Goal: Check status: Check status

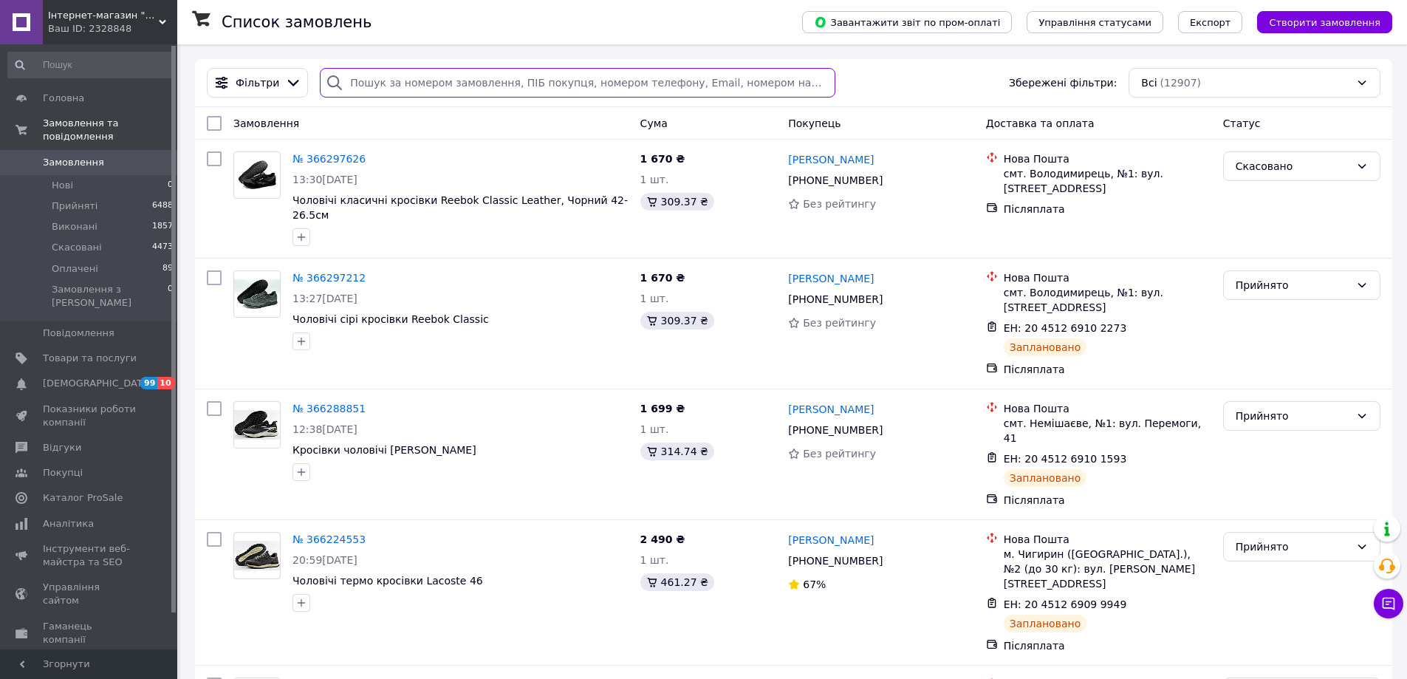
click at [397, 86] on input "search" at bounding box center [577, 83] width 515 height 30
paste input "0678820955"
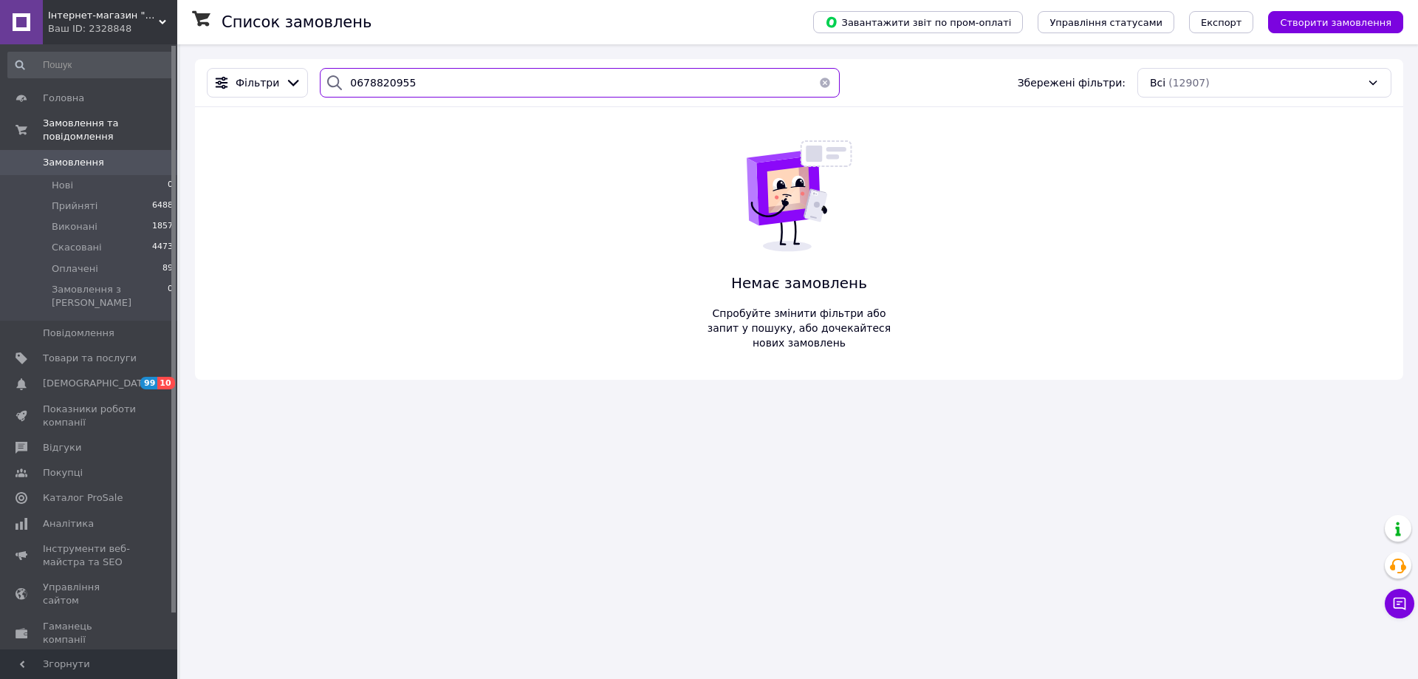
drag, startPoint x: 414, startPoint y: 83, endPoint x: 309, endPoint y: 50, distance: 110.5
click at [309, 50] on div "Список замовлень Завантажити звіт по пром-оплаті Управління статусами Експорт С…" at bounding box center [799, 219] width 1238 height 350
paste input "951777733"
type input "0951777733"
click at [158, 18] on span "Інтернет-магазин "Streetmoda"" at bounding box center [103, 15] width 111 height 13
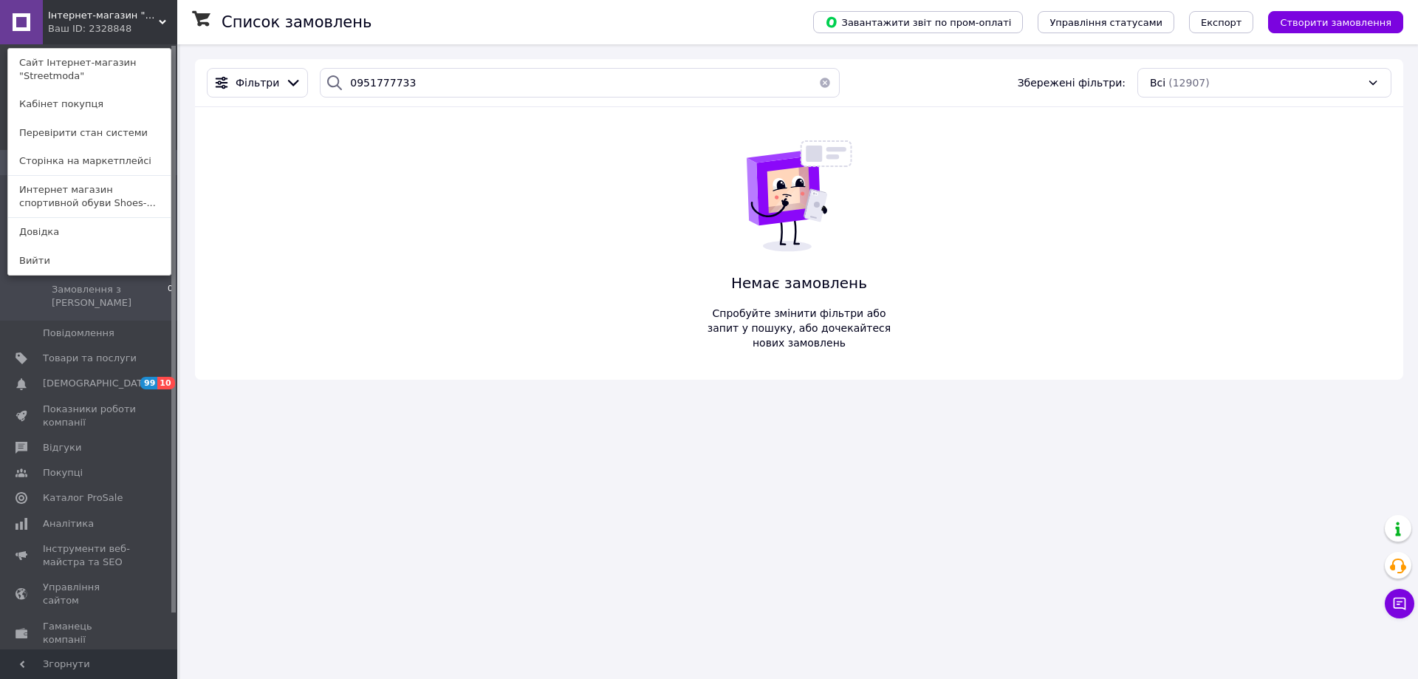
drag, startPoint x: 110, startPoint y: 190, endPoint x: 112, endPoint y: 214, distance: 24.5
click at [109, 190] on link "Интернет магазин спортивной обуви Shoes-..." at bounding box center [89, 196] width 163 height 41
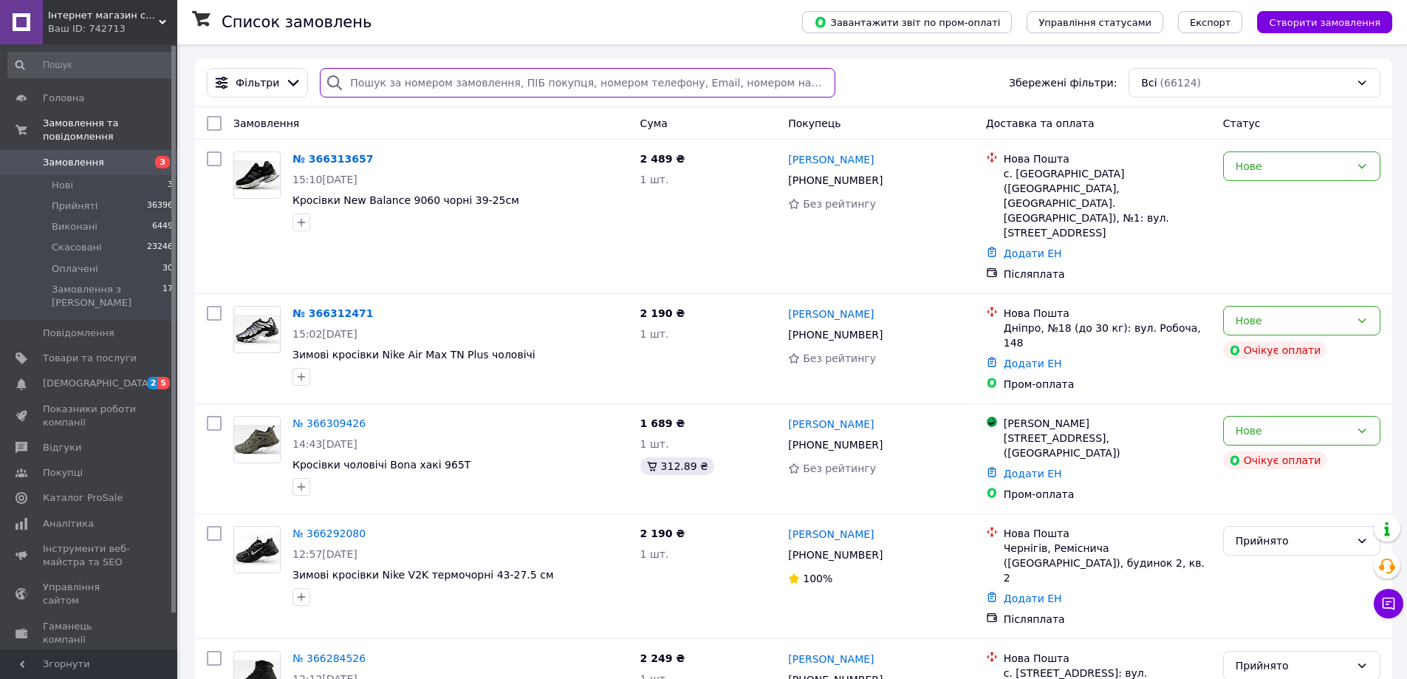
click at [385, 77] on input "search" at bounding box center [577, 83] width 515 height 30
paste input "0951777733"
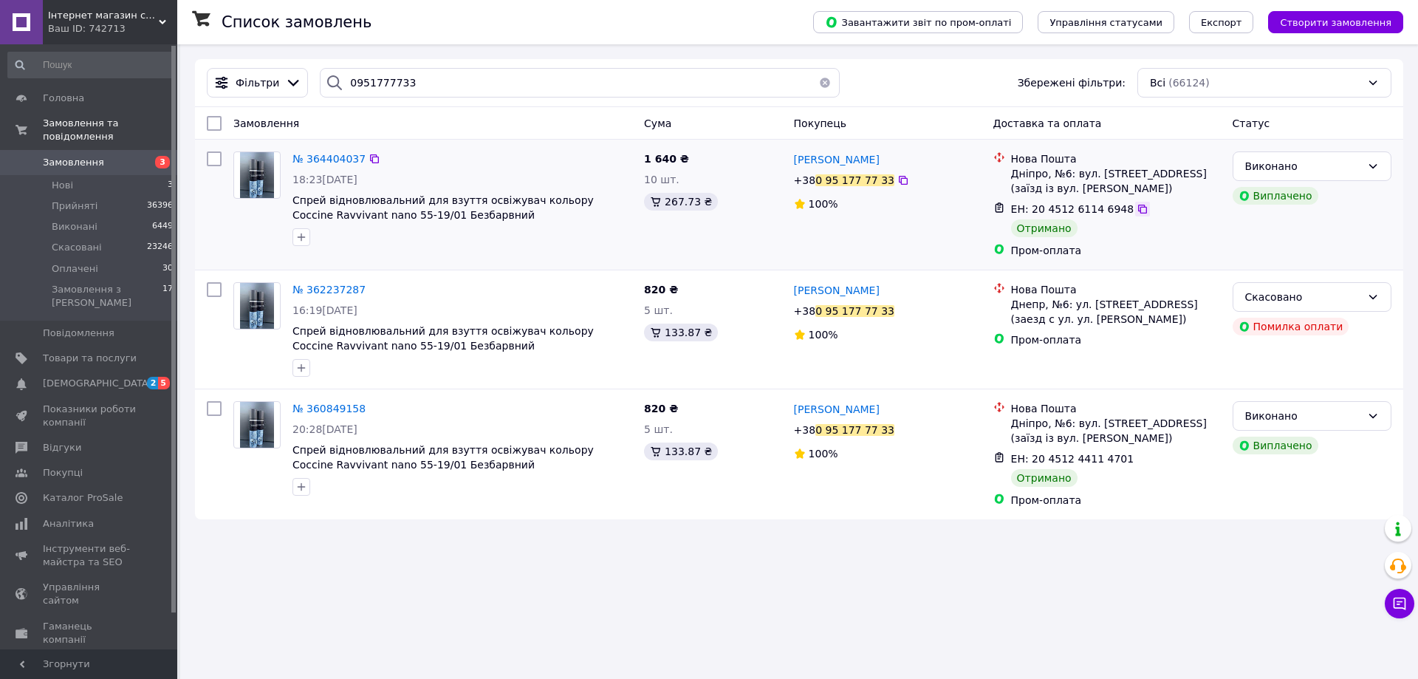
click at [1137, 213] on icon at bounding box center [1143, 209] width 12 height 12
drag, startPoint x: 401, startPoint y: 78, endPoint x: 307, endPoint y: 69, distance: 94.2
click at [314, 69] on div "0951777733" at bounding box center [580, 83] width 532 height 30
paste input "680951118"
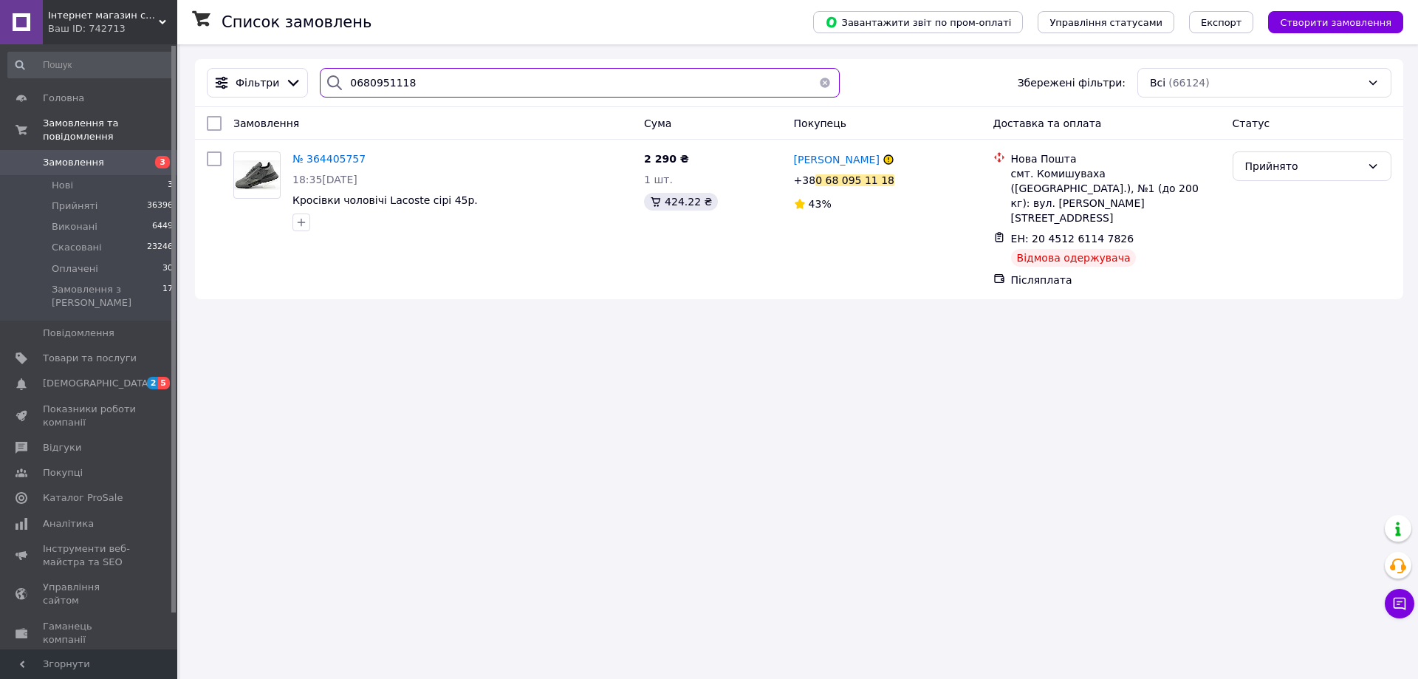
drag, startPoint x: 419, startPoint y: 84, endPoint x: 336, endPoint y: 68, distance: 84.3
click at [336, 68] on div "0680951118" at bounding box center [580, 83] width 520 height 30
paste input "68160324"
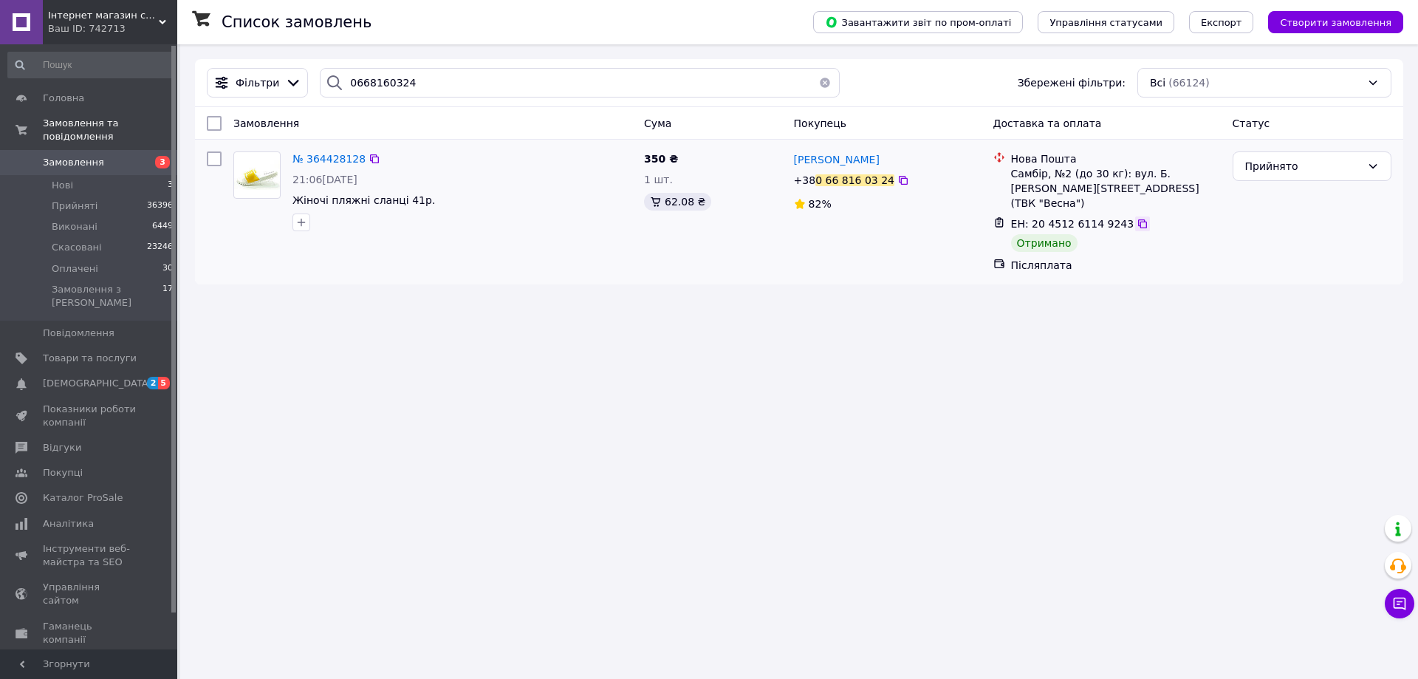
click at [1137, 218] on icon at bounding box center [1143, 224] width 12 height 12
drag, startPoint x: 416, startPoint y: 92, endPoint x: 319, endPoint y: 68, distance: 99.6
click at [320, 68] on div "0668160324" at bounding box center [580, 83] width 520 height 30
paste input "98904569"
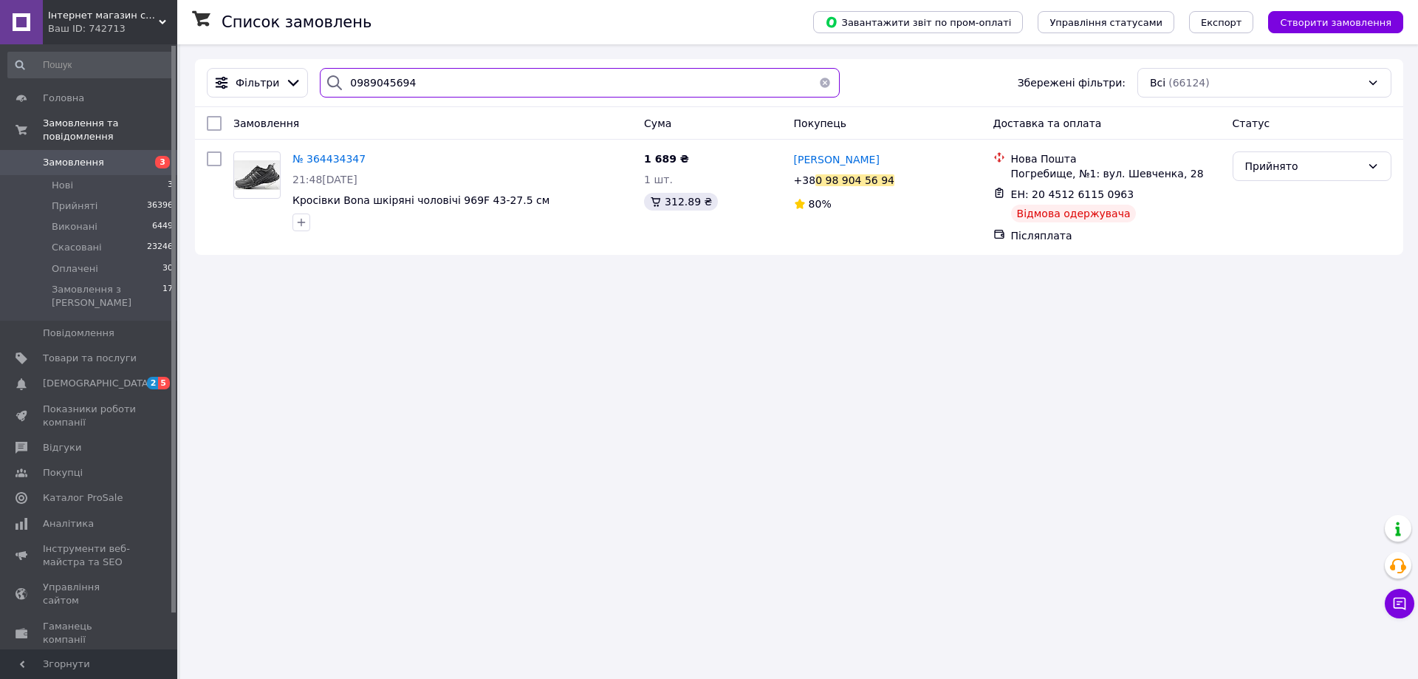
drag, startPoint x: 410, startPoint y: 82, endPoint x: 322, endPoint y: 69, distance: 88.8
click at [322, 69] on div "0989045694" at bounding box center [580, 83] width 520 height 30
paste input "4986372"
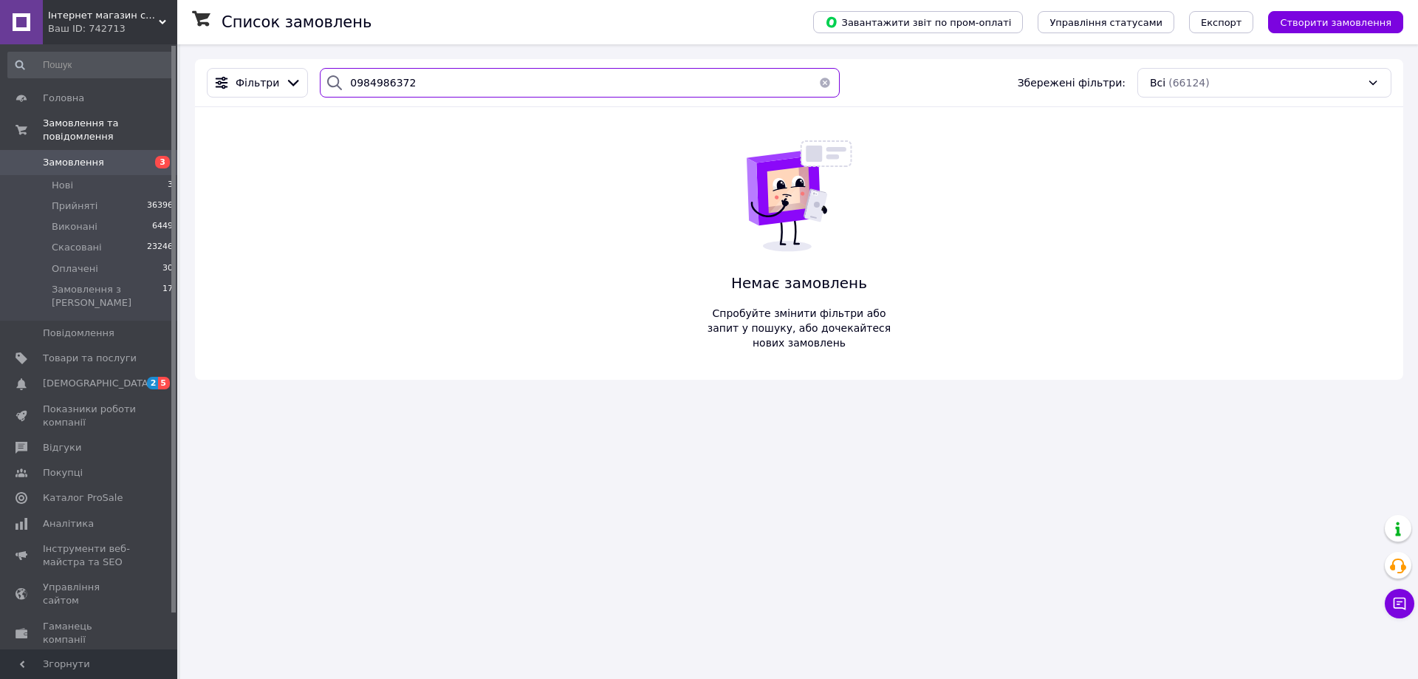
drag, startPoint x: 464, startPoint y: 89, endPoint x: 341, endPoint y: 74, distance: 123.5
click at [341, 74] on div "0984986372" at bounding box center [580, 83] width 520 height 30
paste input "32257788"
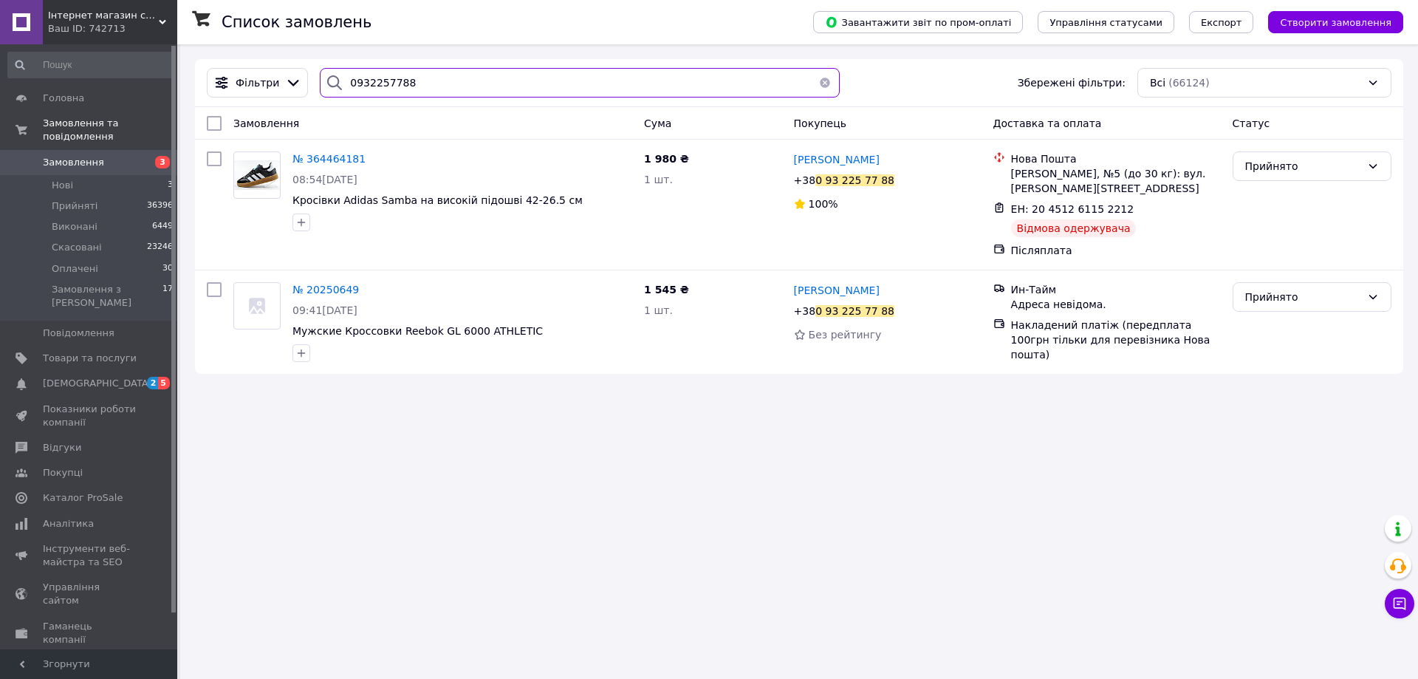
drag, startPoint x: 446, startPoint y: 72, endPoint x: 302, endPoint y: 55, distance: 145.0
click at [302, 55] on div "Список замовлень Завантажити звіт по пром-оплаті Управління статусами Експорт С…" at bounding box center [799, 216] width 1238 height 344
paste input "71263676"
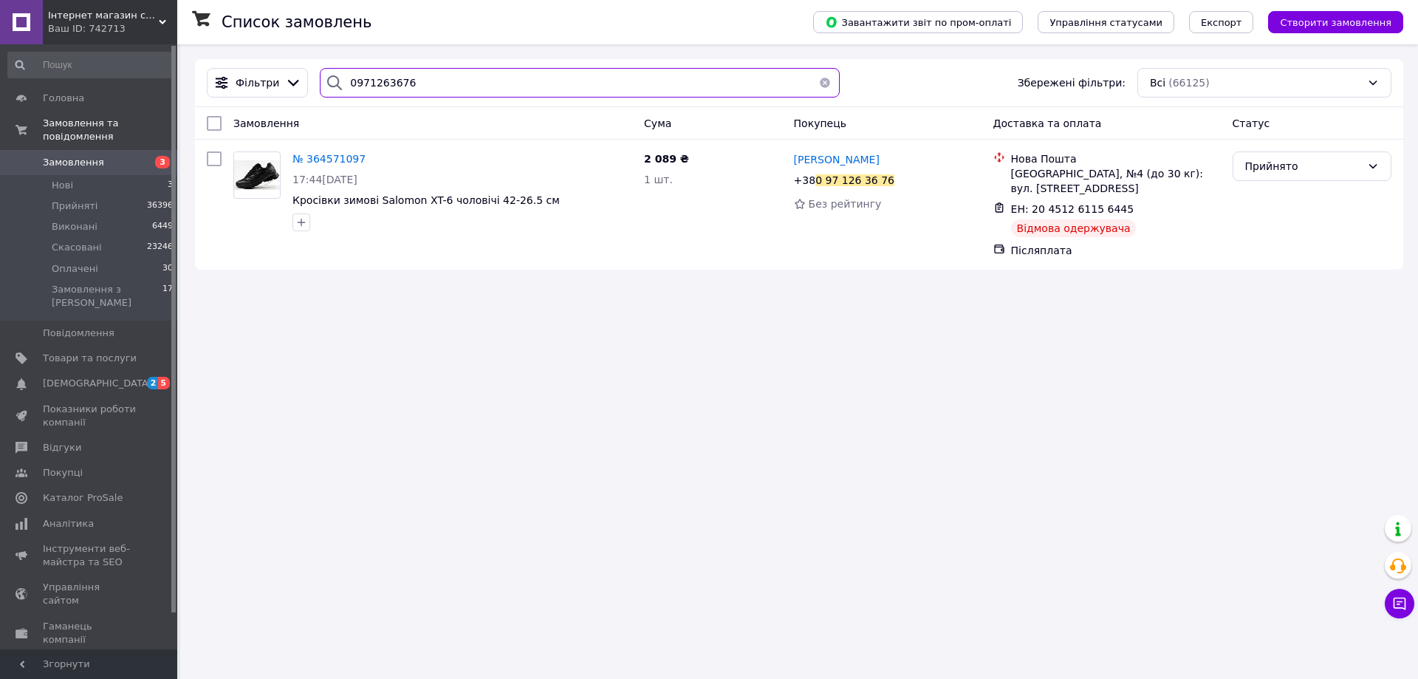
drag, startPoint x: 432, startPoint y: 82, endPoint x: 206, endPoint y: 78, distance: 226.1
click at [206, 78] on div "Фільтри 0971263676 Збережені фільтри: Всі (66125)" at bounding box center [799, 83] width 1197 height 30
paste input "663153500"
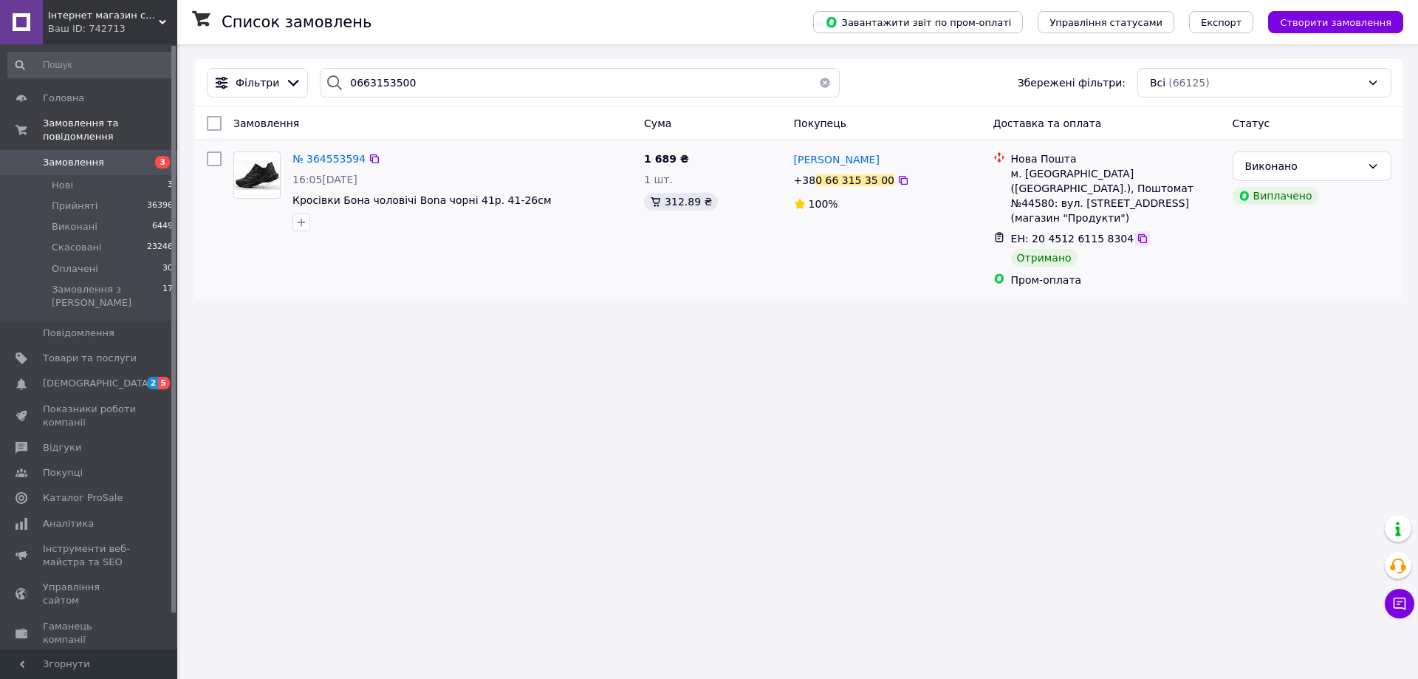
click at [1137, 233] on icon at bounding box center [1143, 239] width 12 height 12
drag, startPoint x: 411, startPoint y: 82, endPoint x: 312, endPoint y: 69, distance: 99.1
click at [314, 69] on div "0663153500" at bounding box center [580, 83] width 532 height 30
paste input "34720128"
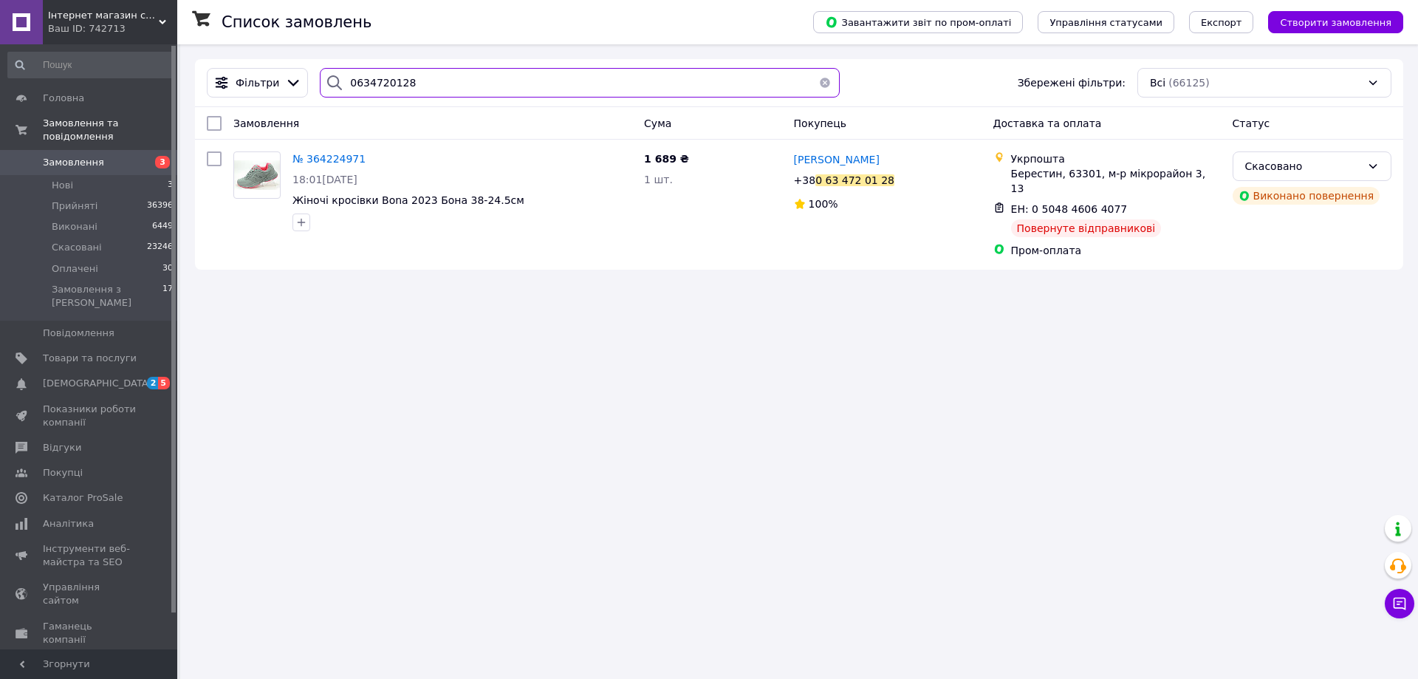
type input "0634720128"
click at [165, 16] on div "Інтернет магазин спортивного взуття Shoes-Factory Ваш ID: 742713" at bounding box center [110, 22] width 134 height 44
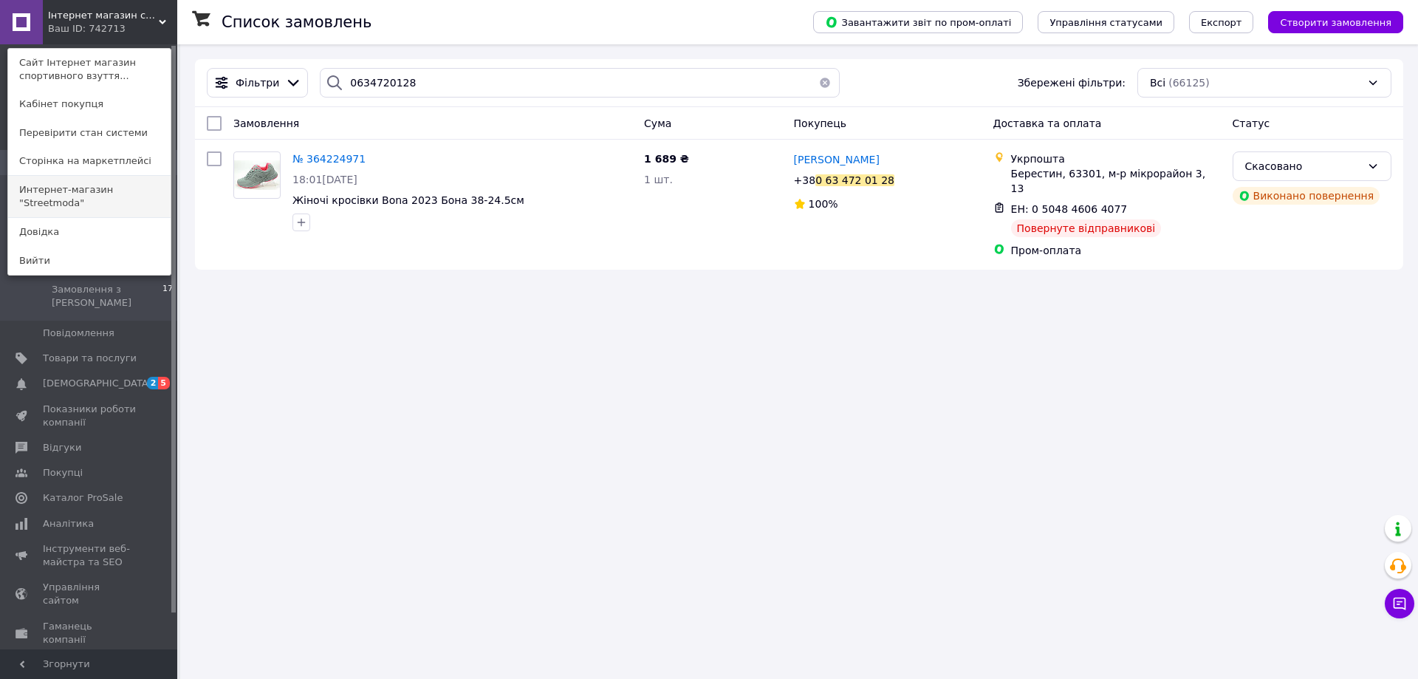
click at [146, 197] on link "Интернет-магазин "Streetmoda"" at bounding box center [89, 196] width 163 height 41
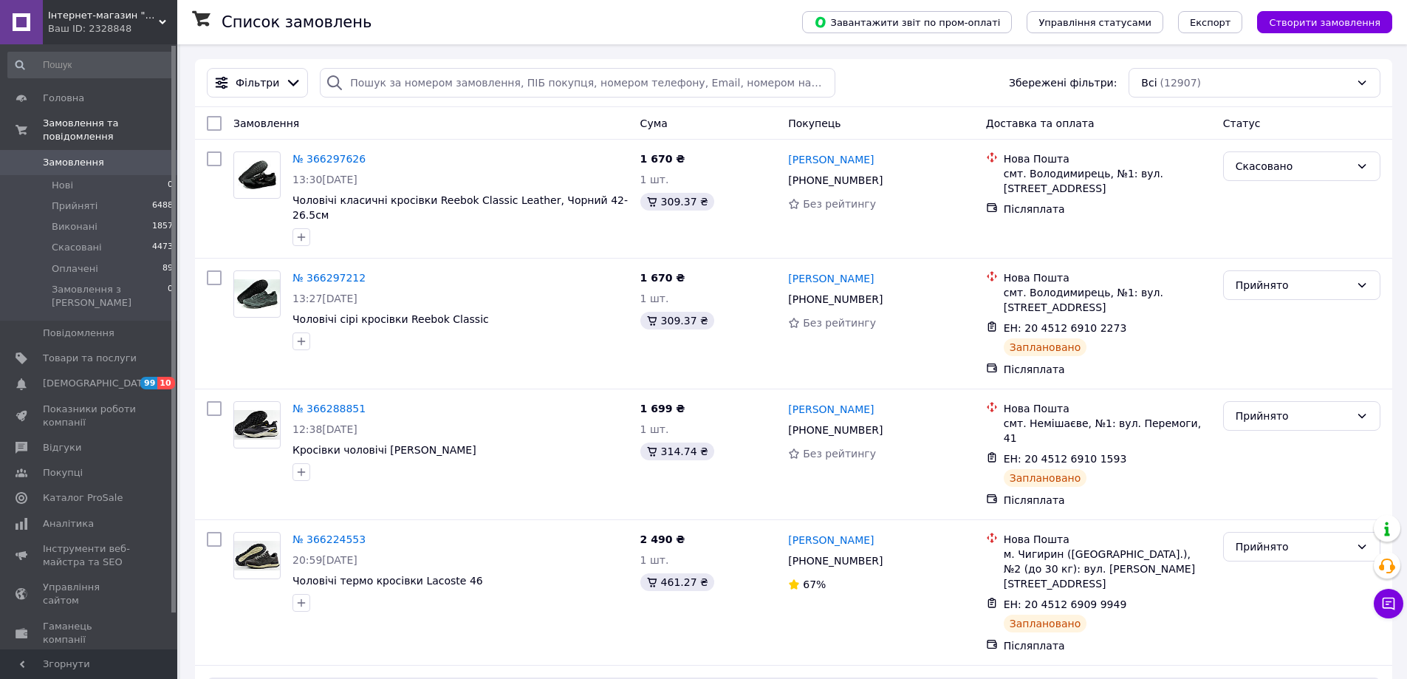
click at [414, 74] on input "search" at bounding box center [577, 83] width 515 height 30
paste input "380676855920"
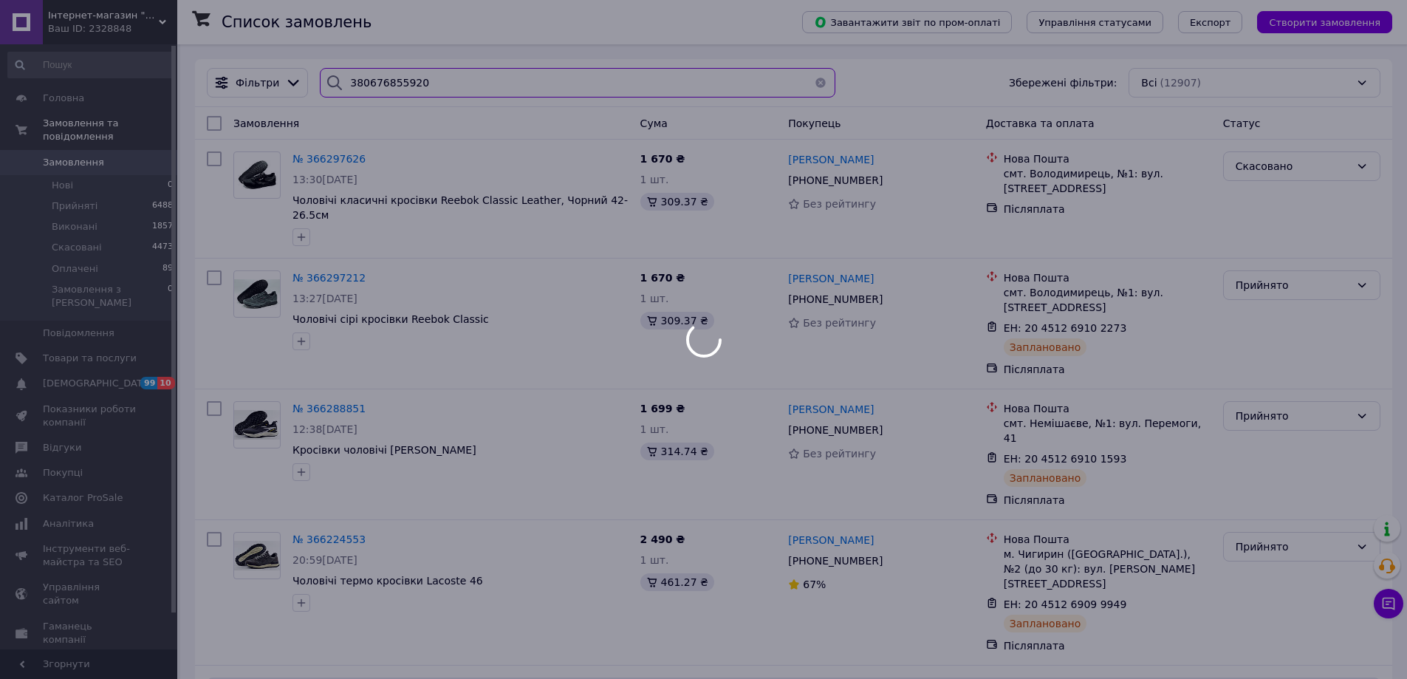
type input "380676855920"
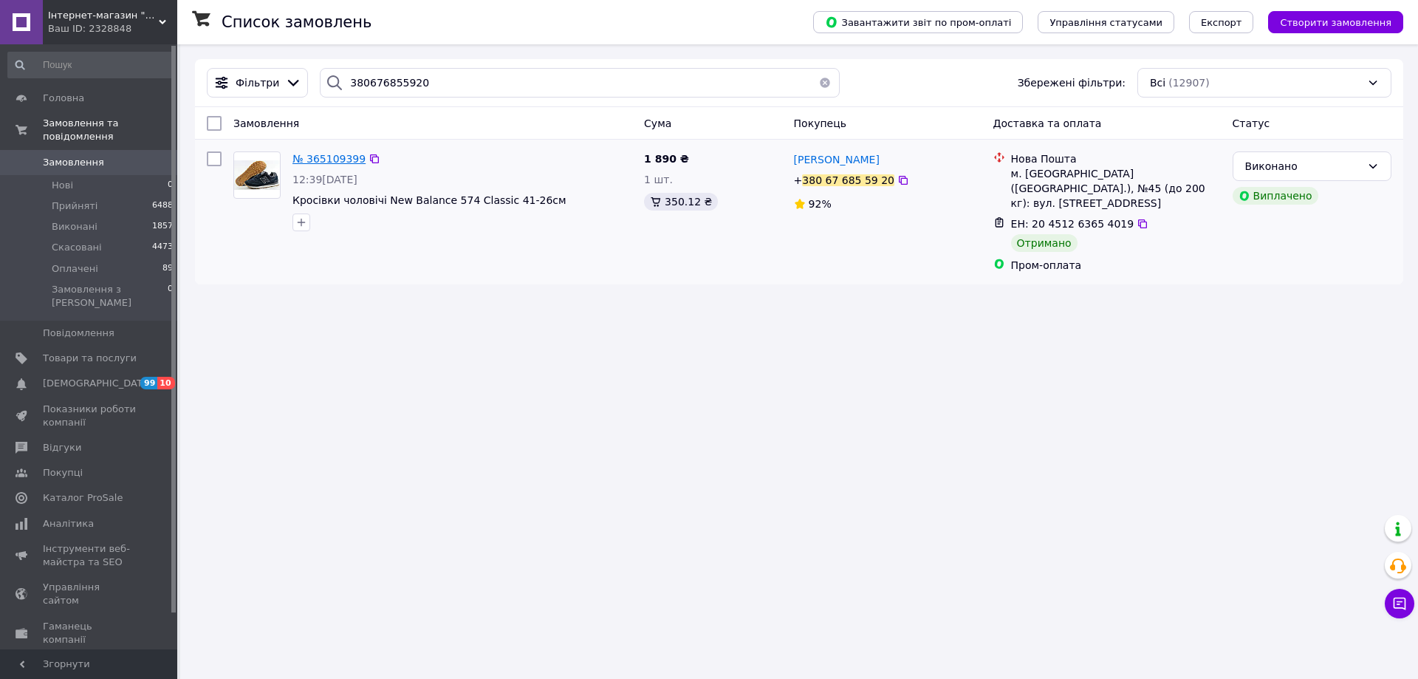
click at [347, 160] on span "№ 365109399" at bounding box center [329, 159] width 73 height 12
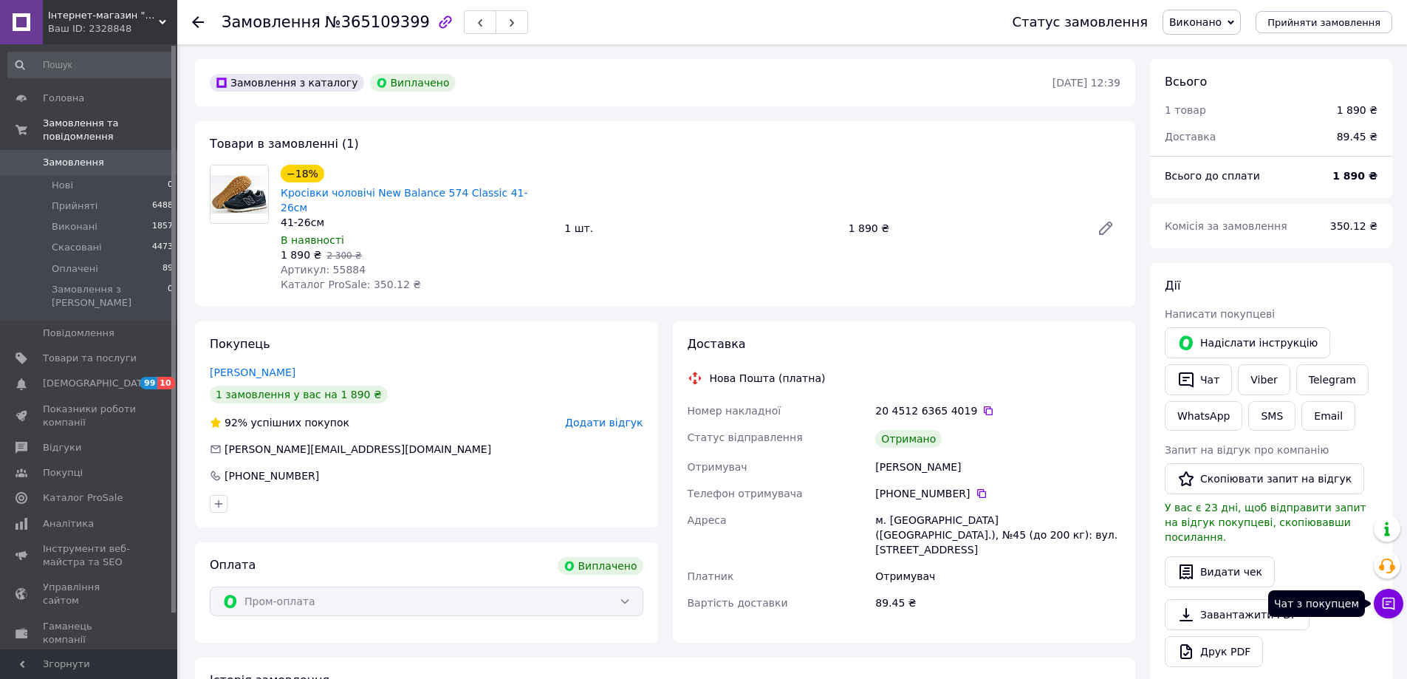
click at [1392, 598] on icon at bounding box center [1389, 604] width 13 height 13
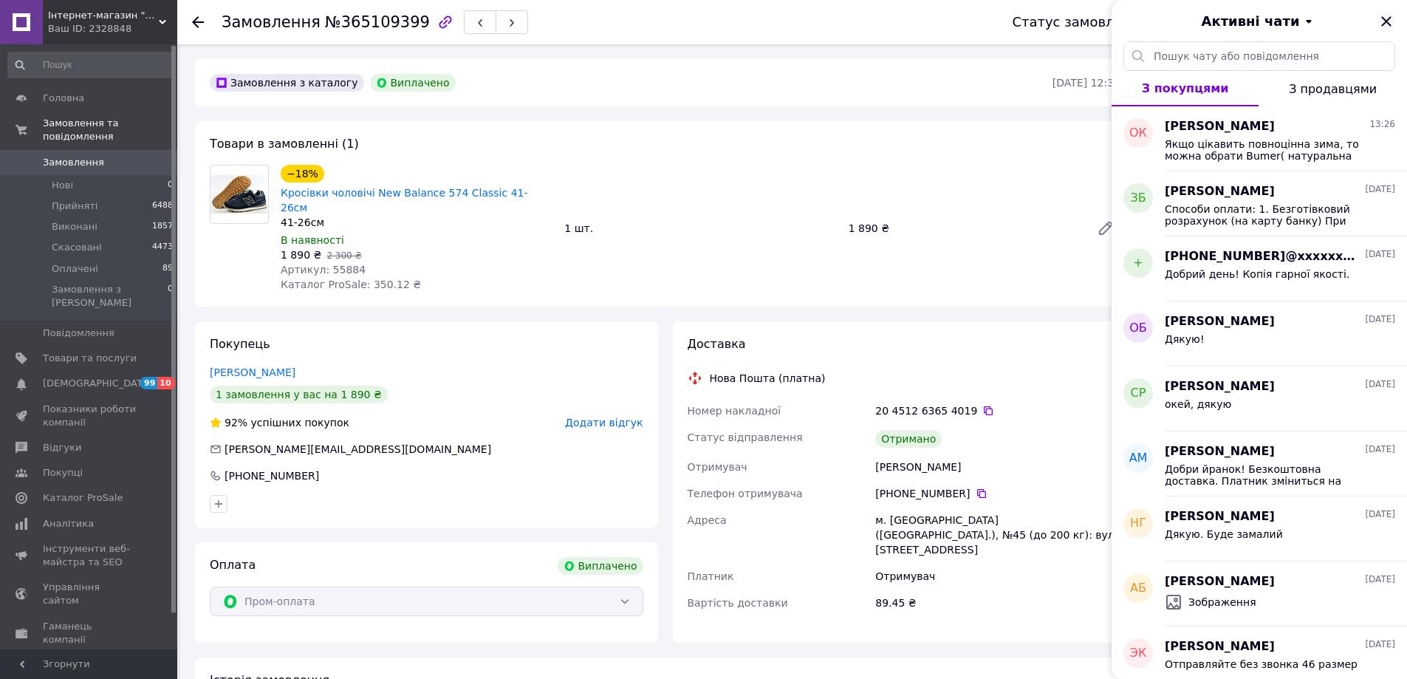
click at [1387, 23] on icon "Закрити" at bounding box center [1386, 21] width 10 height 10
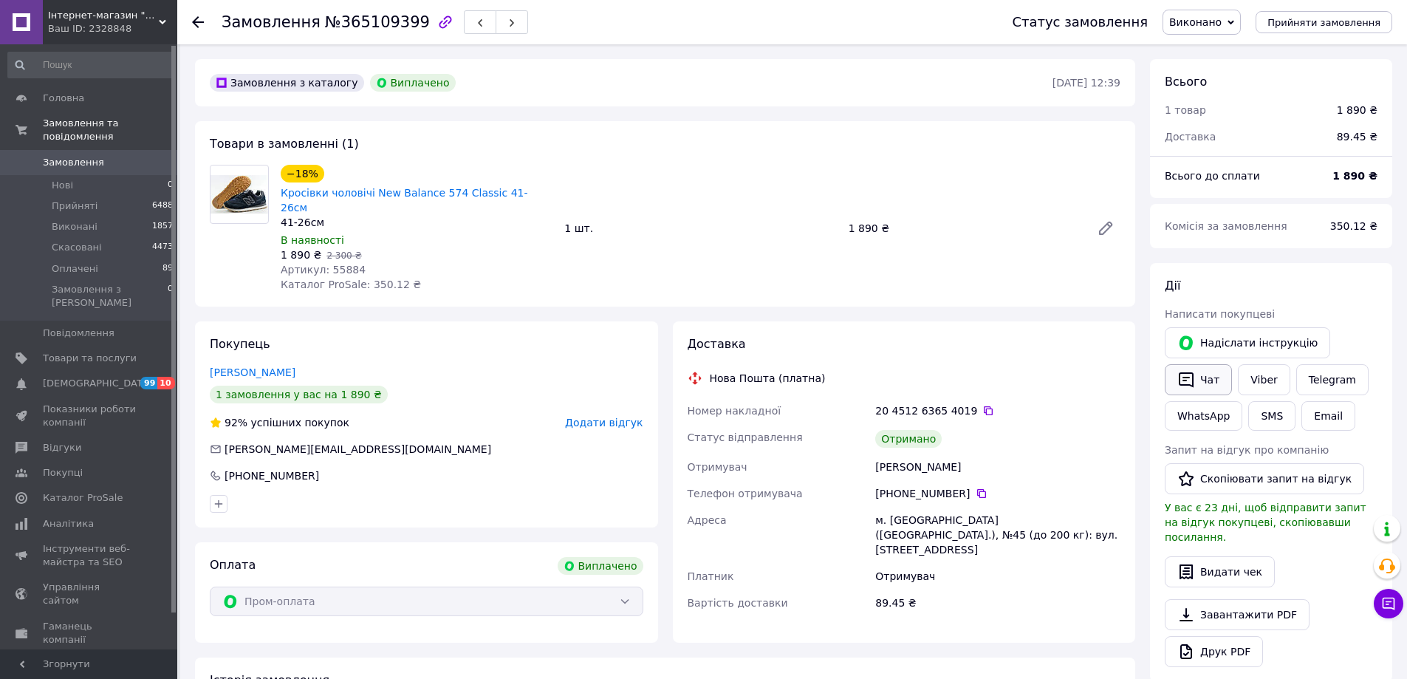
click at [1217, 375] on button "Чат" at bounding box center [1198, 379] width 67 height 31
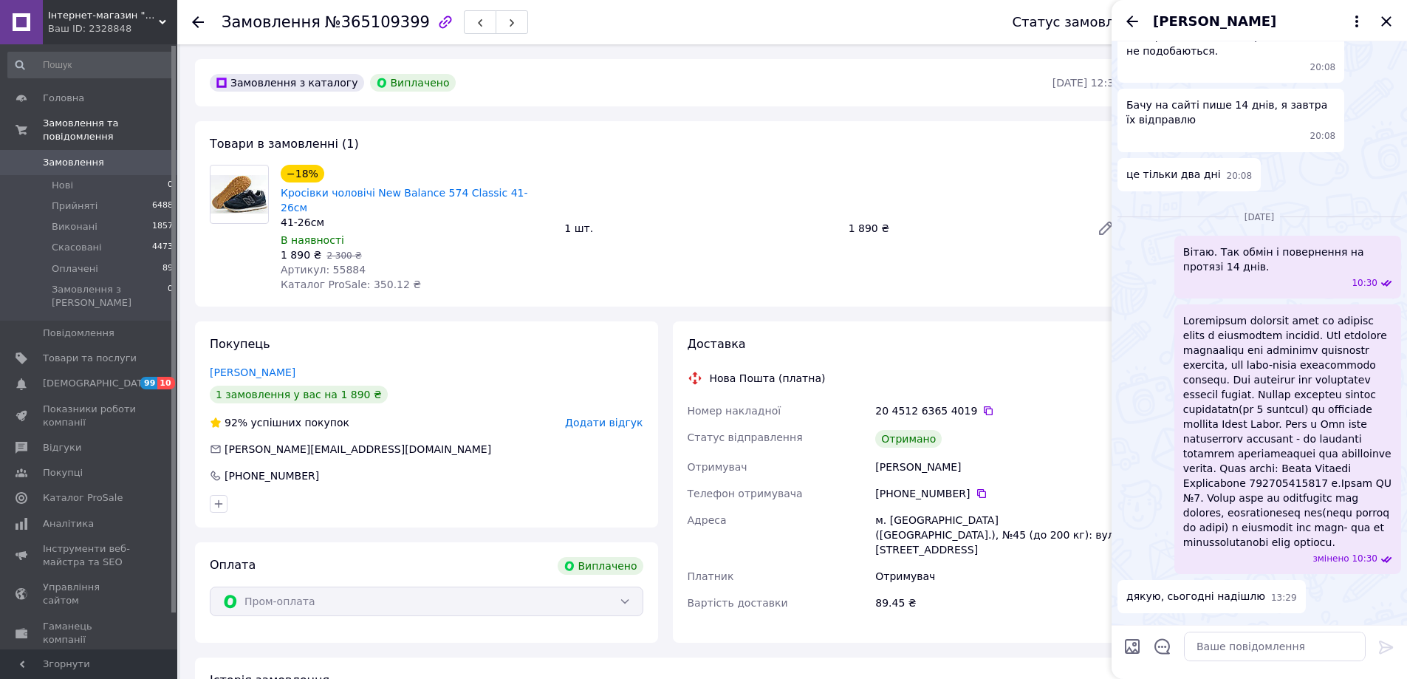
scroll to position [657, 0]
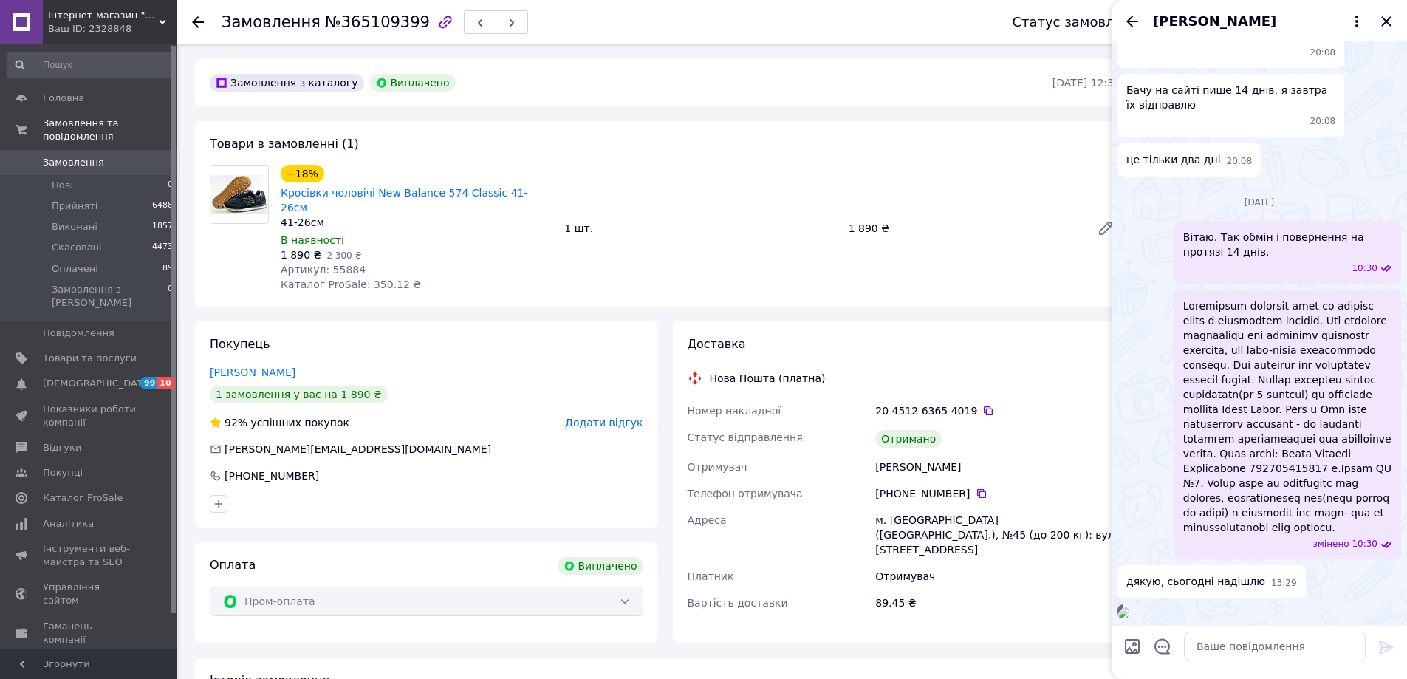
click at [1328, 604] on div "16:16" at bounding box center [1260, 611] width 284 height 15
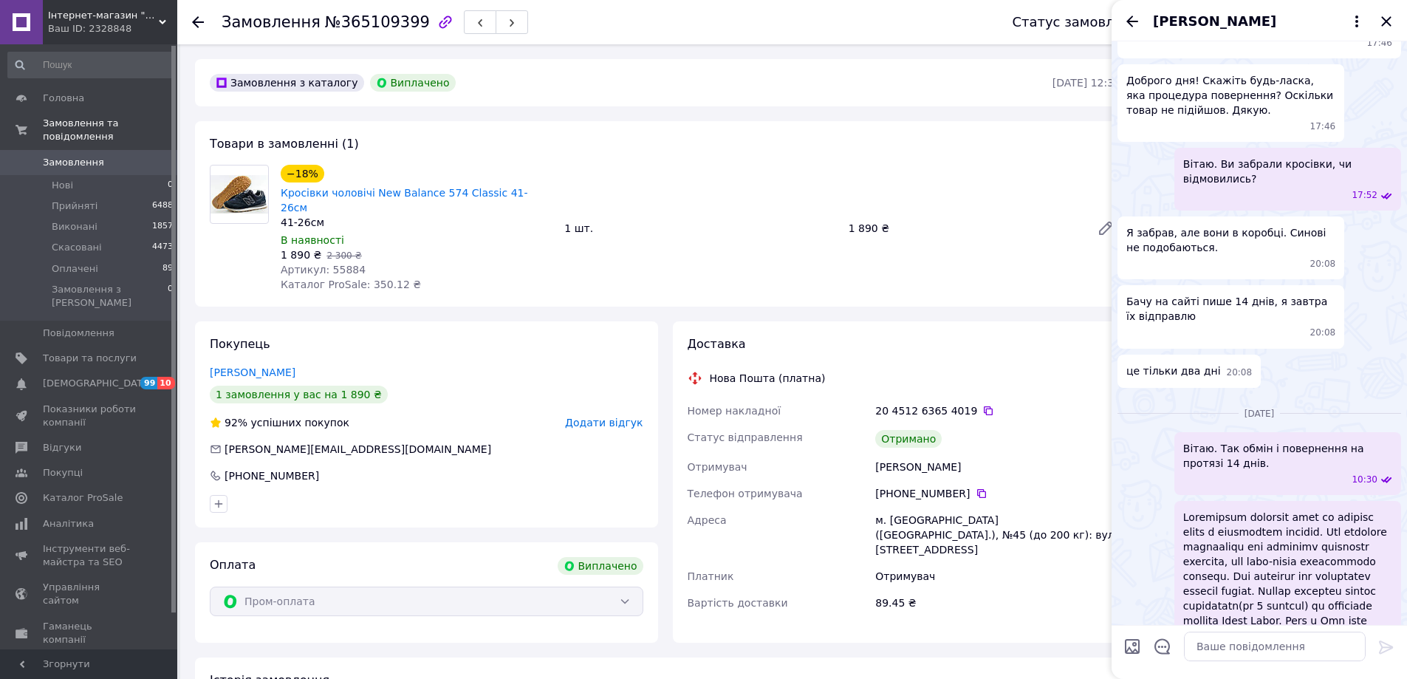
scroll to position [214, 0]
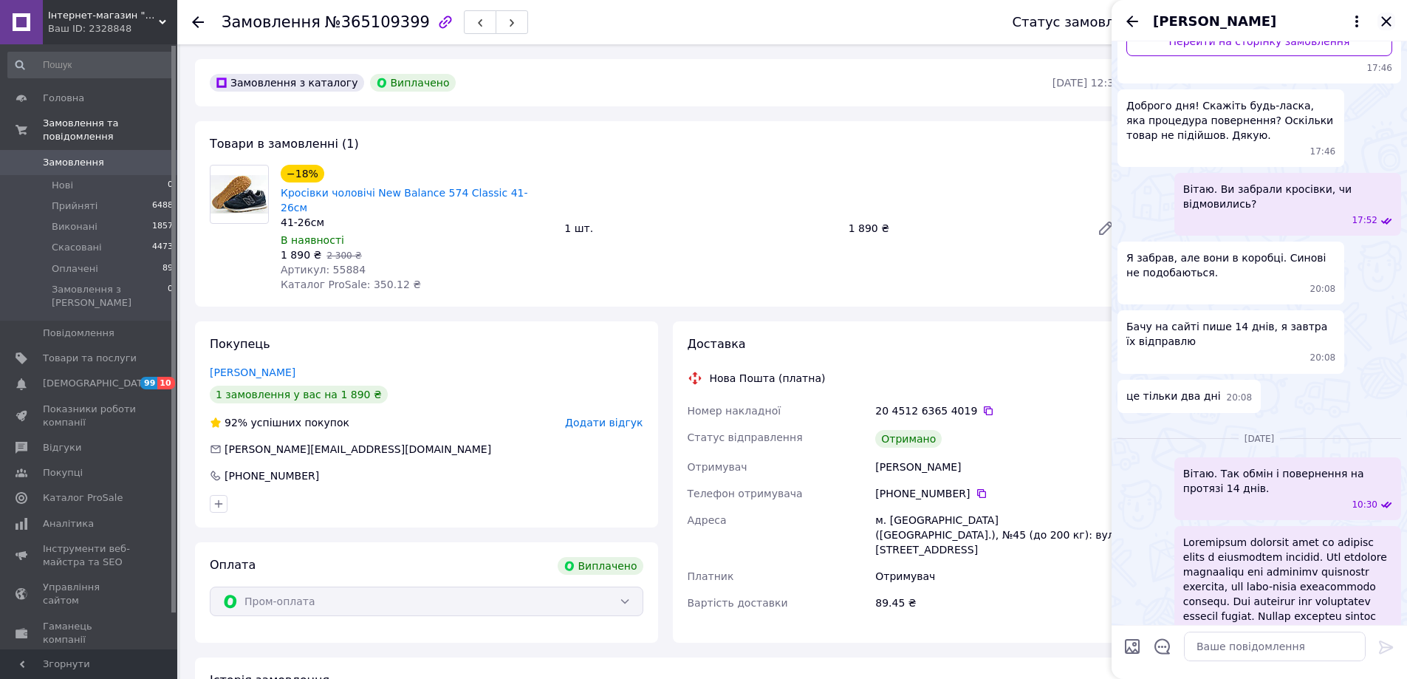
click at [1386, 16] on icon "Закрити" at bounding box center [1387, 22] width 18 height 18
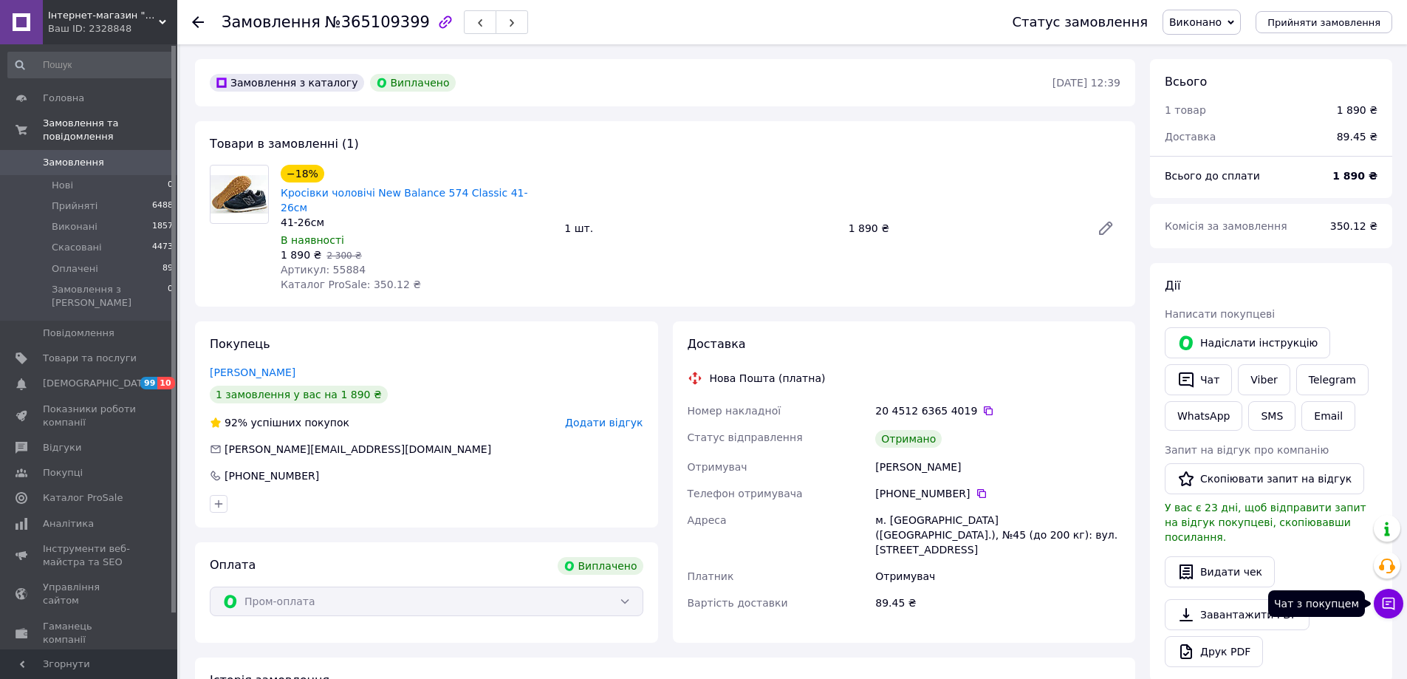
drag, startPoint x: 1382, startPoint y: 601, endPoint x: 1384, endPoint y: 593, distance: 8.4
click at [1384, 602] on icon at bounding box center [1388, 603] width 15 height 15
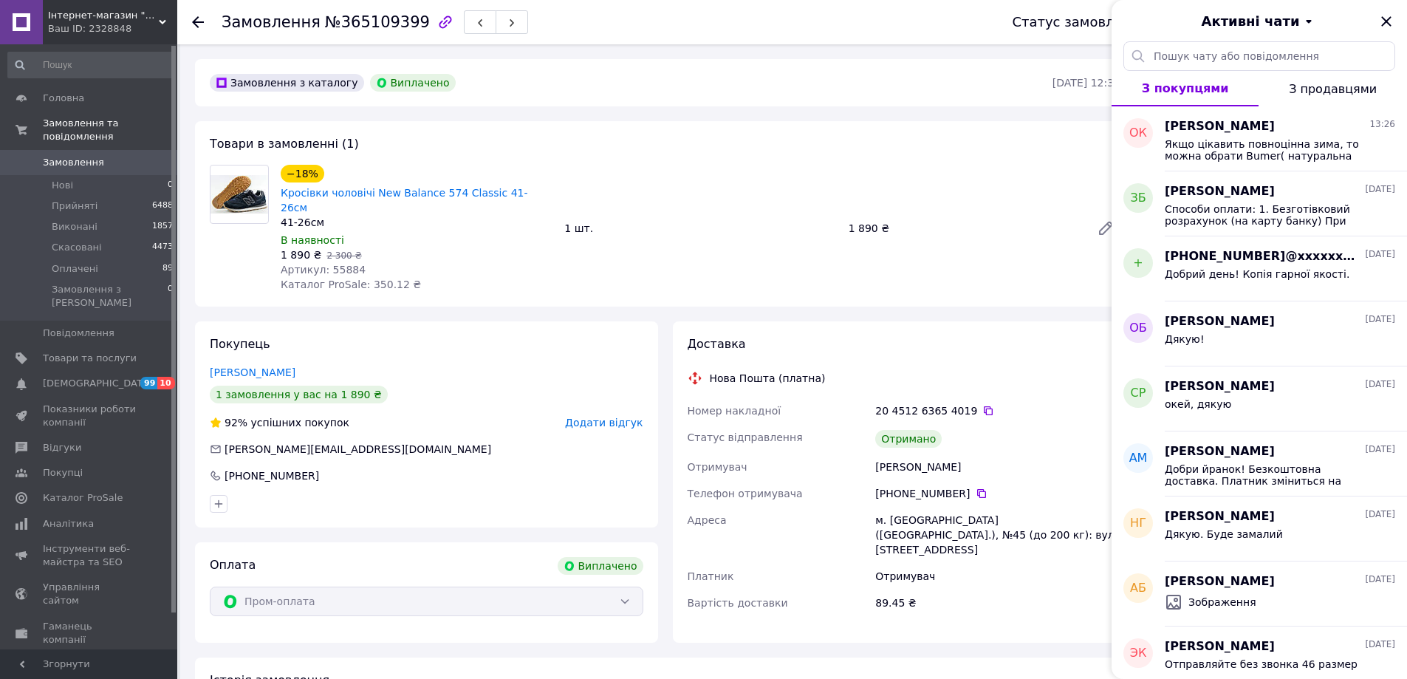
click at [1376, 21] on div "Активні чати" at bounding box center [1259, 20] width 295 height 41
click at [1383, 23] on icon "Закрити" at bounding box center [1387, 22] width 18 height 18
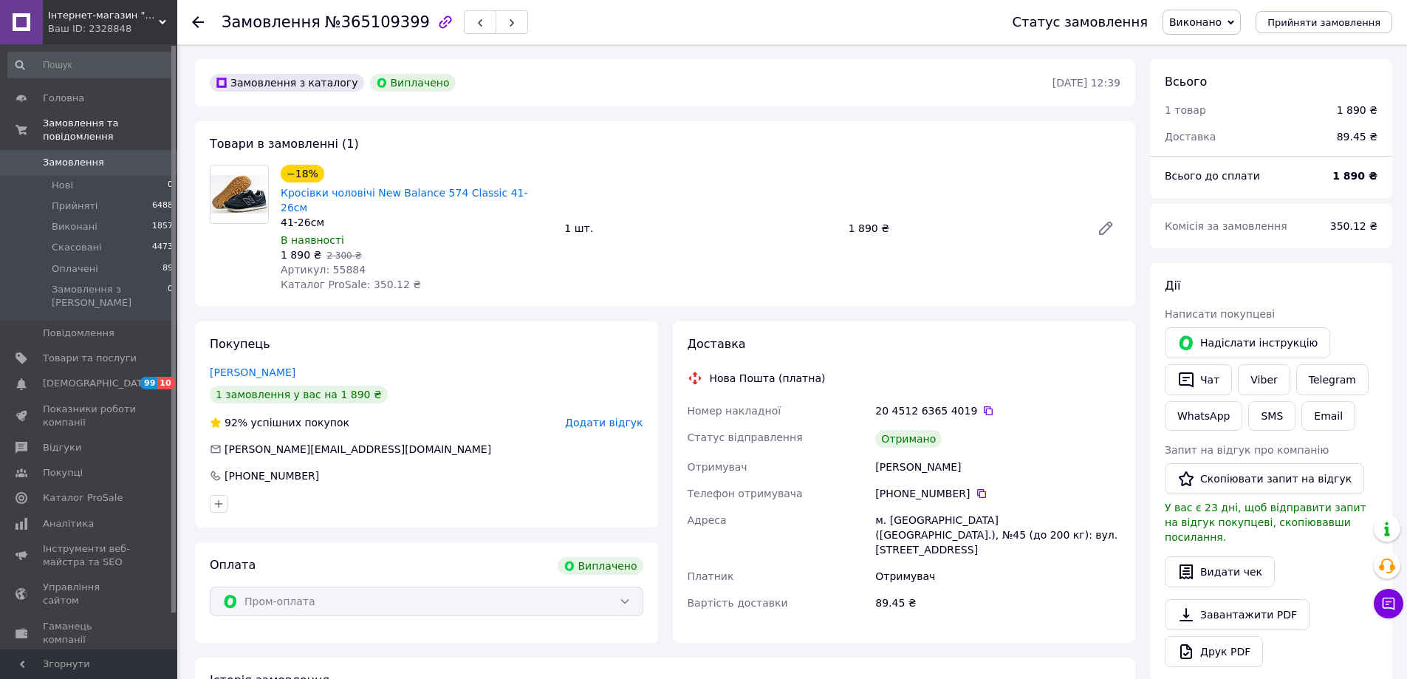
scroll to position [374, 0]
